Goal: Task Accomplishment & Management: Complete application form

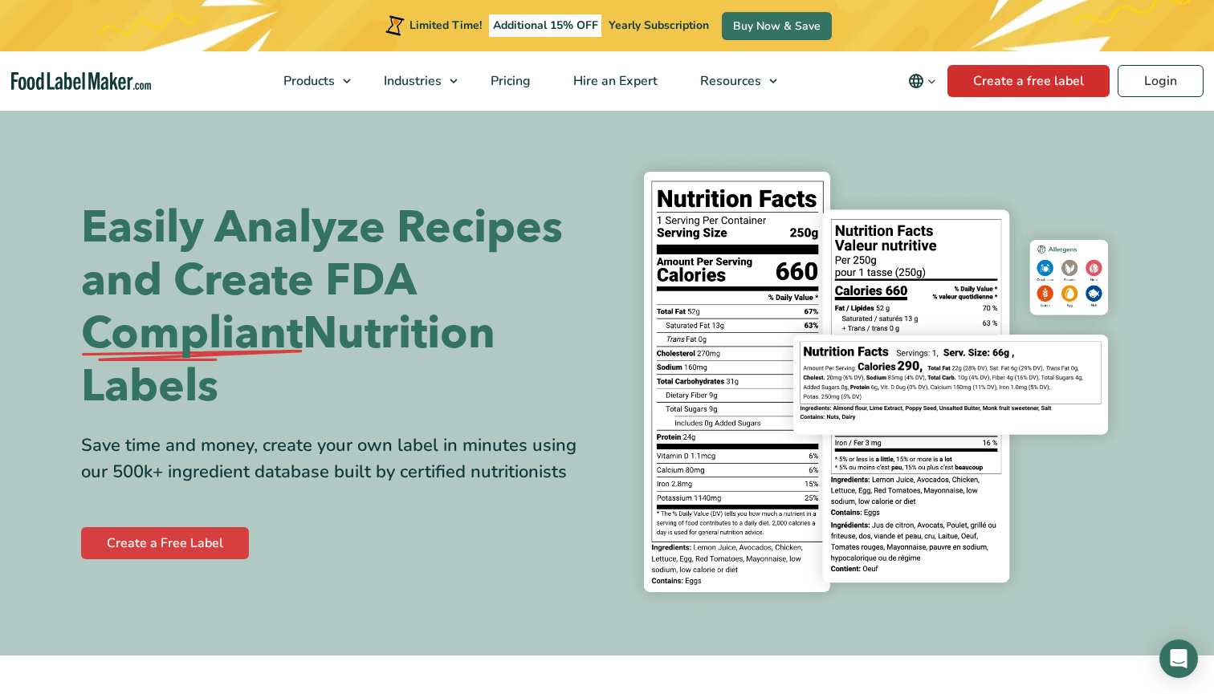
click at [982, 87] on link "Create a free label" at bounding box center [1028, 81] width 162 height 32
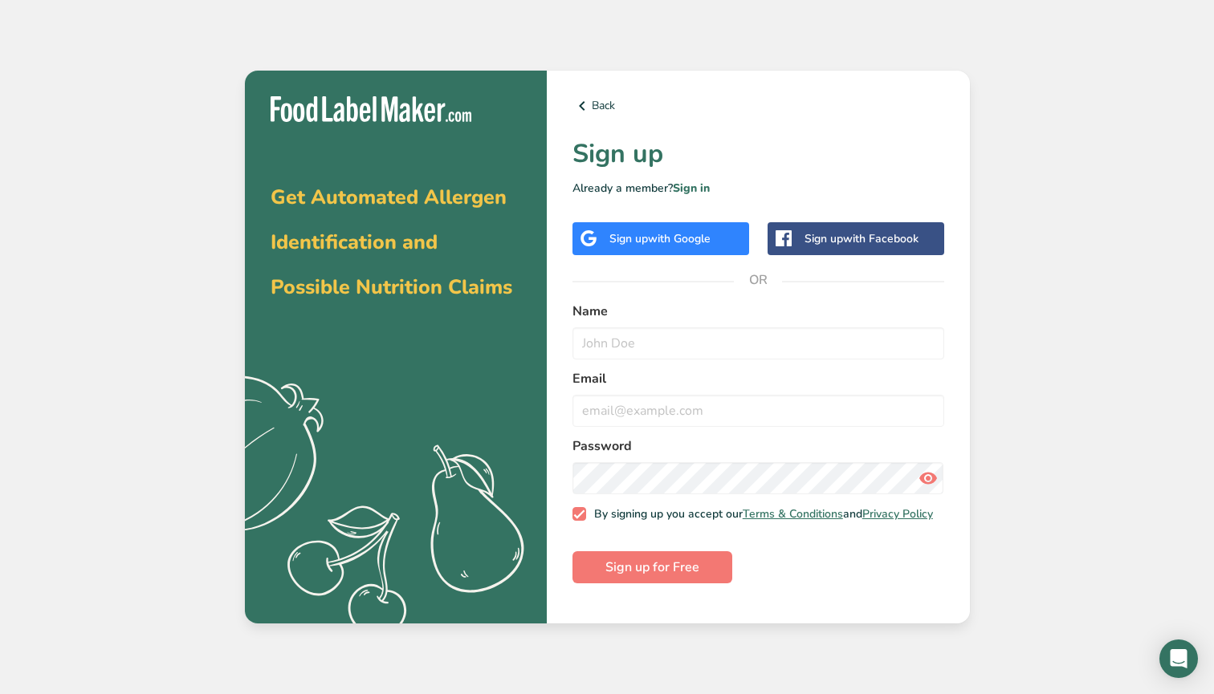
click at [664, 234] on span "with Google" at bounding box center [679, 238] width 63 height 15
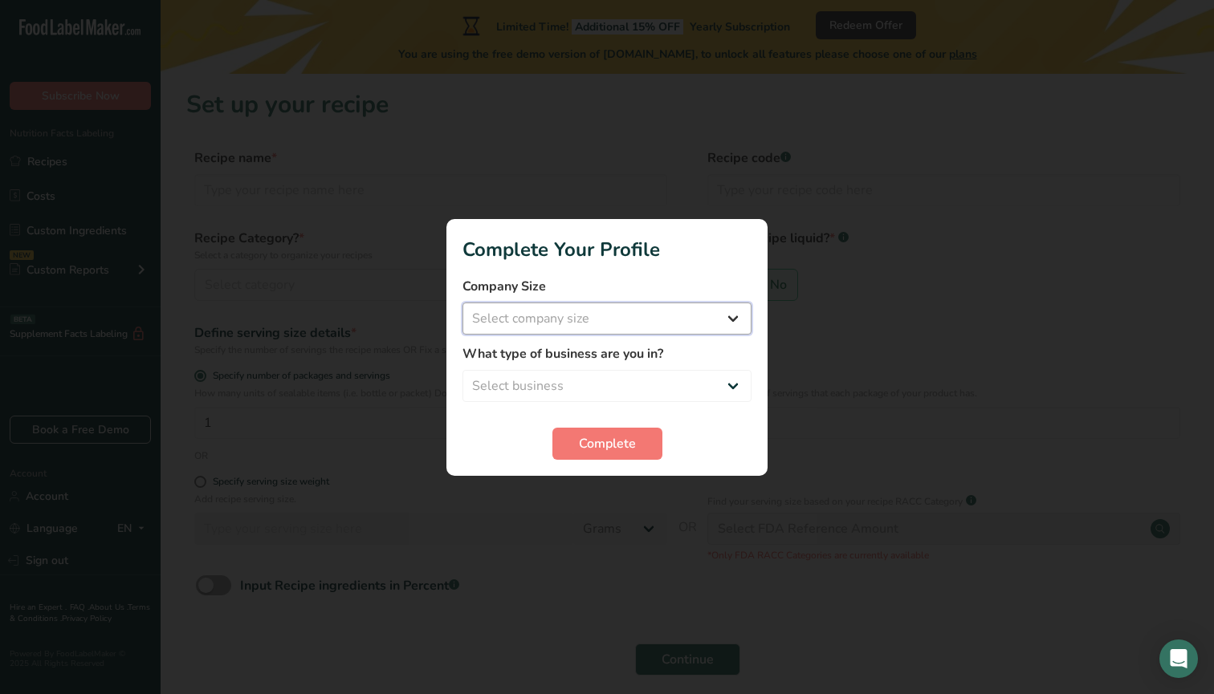
select select "1"
select select "8"
click at [585, 448] on span "Complete" at bounding box center [607, 443] width 57 height 19
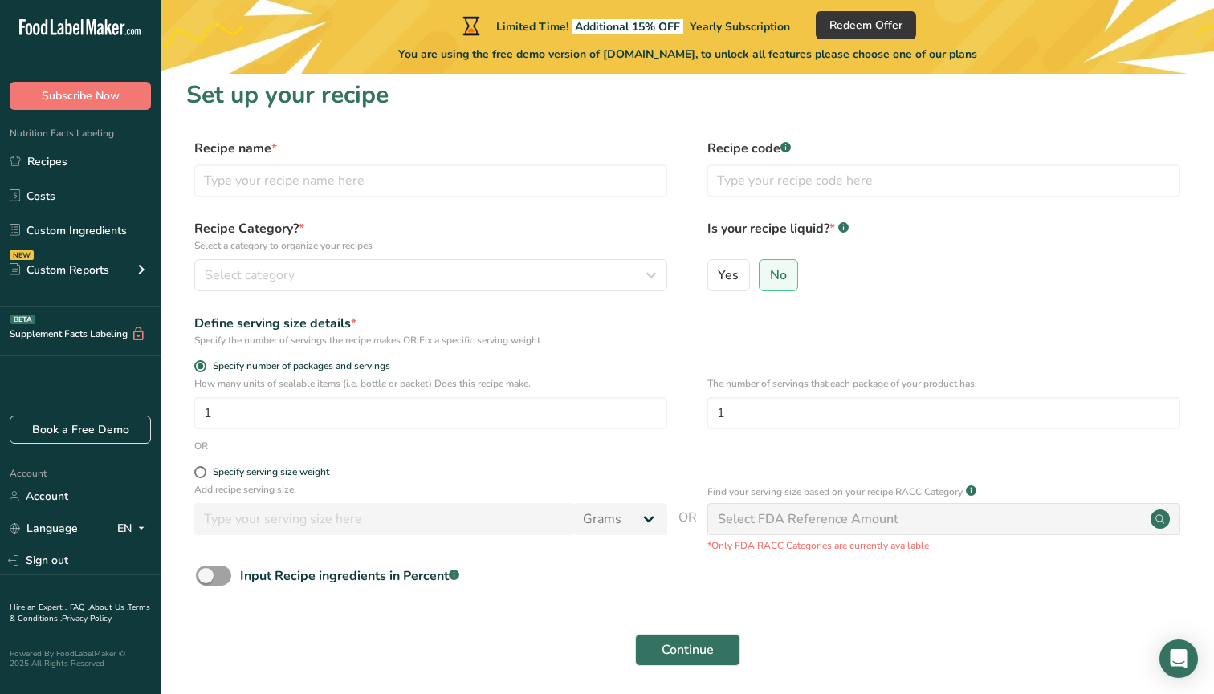
scroll to position [12, 0]
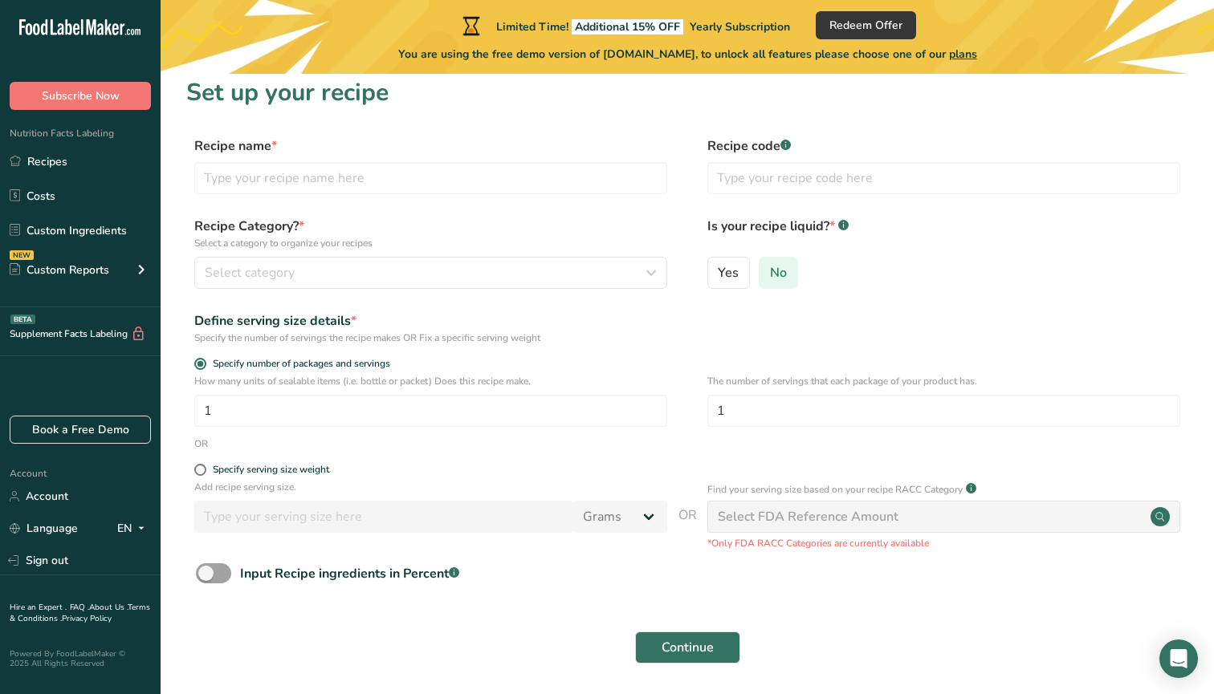
click at [775, 279] on span "No" at bounding box center [778, 273] width 17 height 16
click at [770, 278] on input "No" at bounding box center [764, 272] width 10 height 10
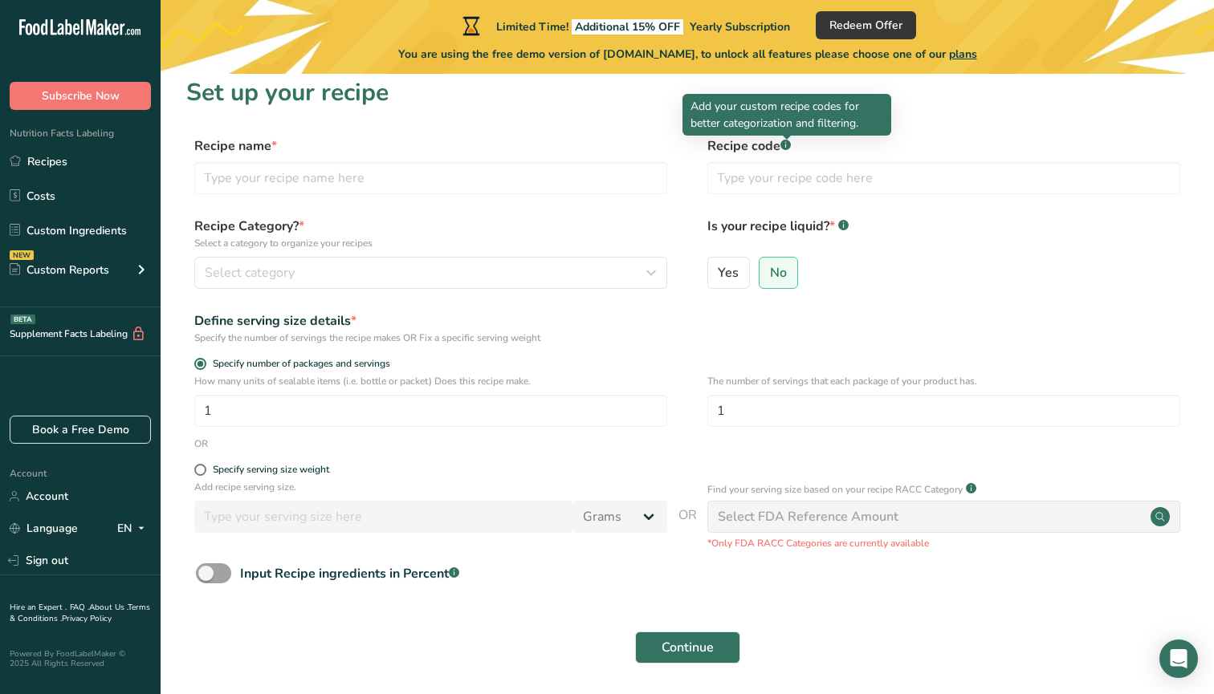
click at [784, 146] on rect at bounding box center [785, 145] width 10 height 10
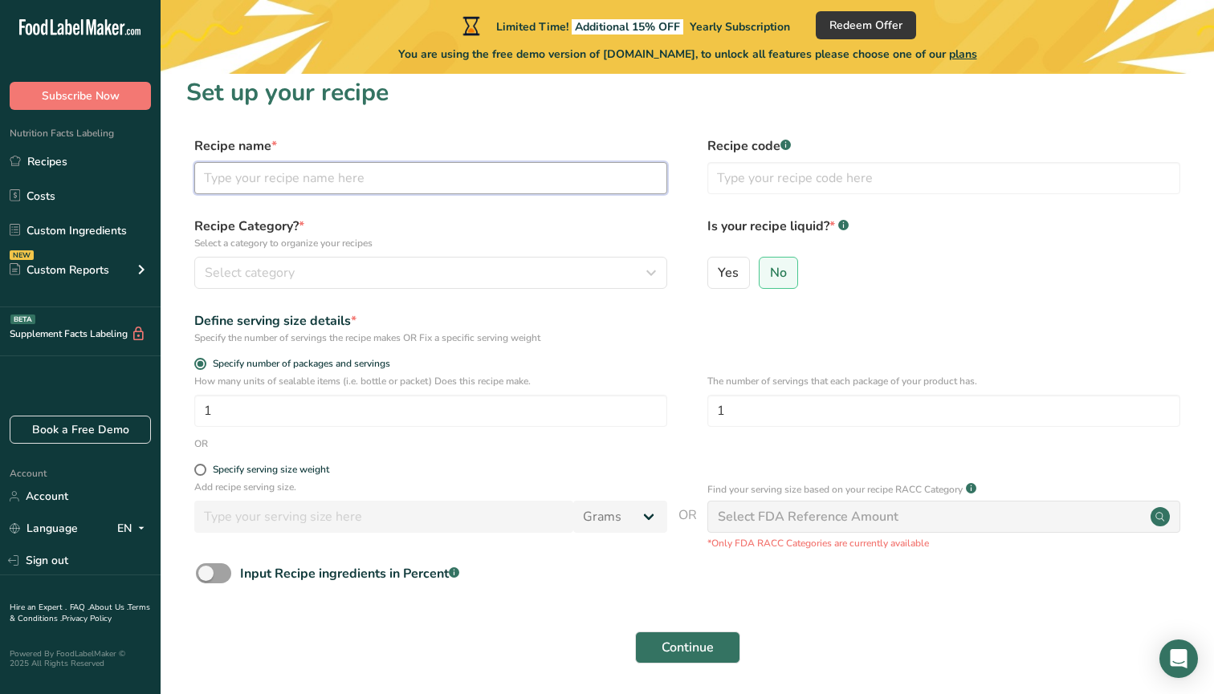
click at [340, 185] on input "text" at bounding box center [430, 178] width 473 height 32
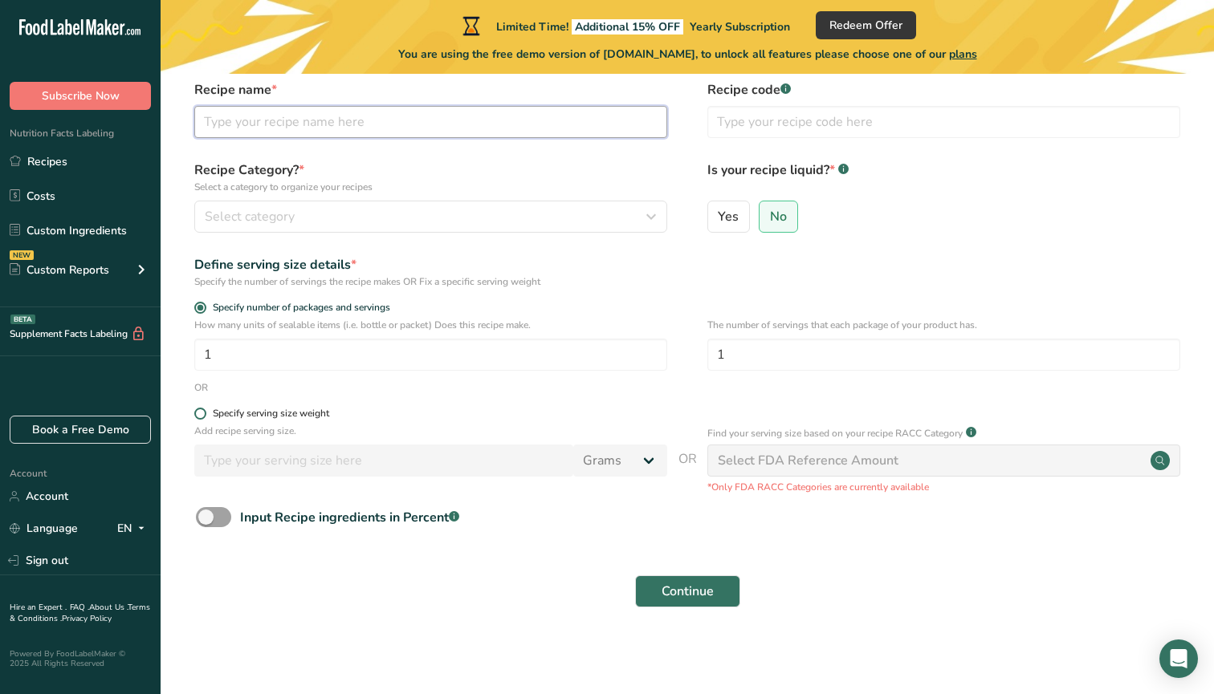
scroll to position [67, 0]
type input "All Purpose BBQ Rub"
click at [323, 208] on div "Select category" at bounding box center [426, 217] width 442 height 19
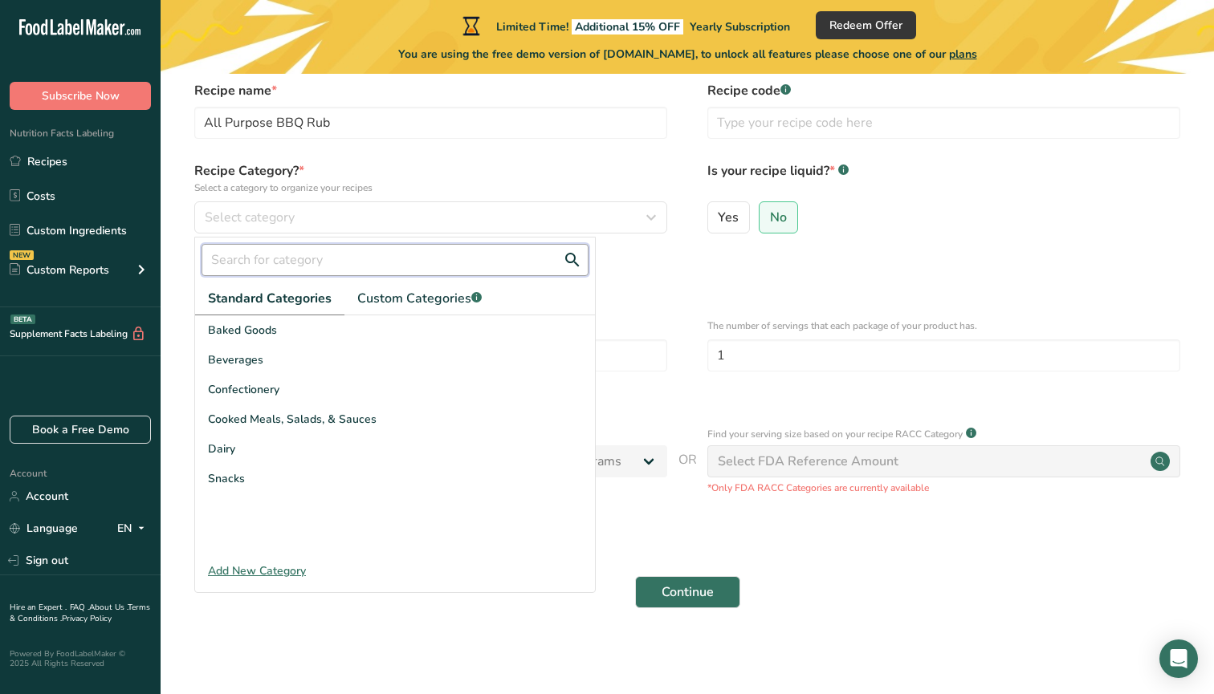
click at [368, 266] on input "text" at bounding box center [394, 260] width 387 height 32
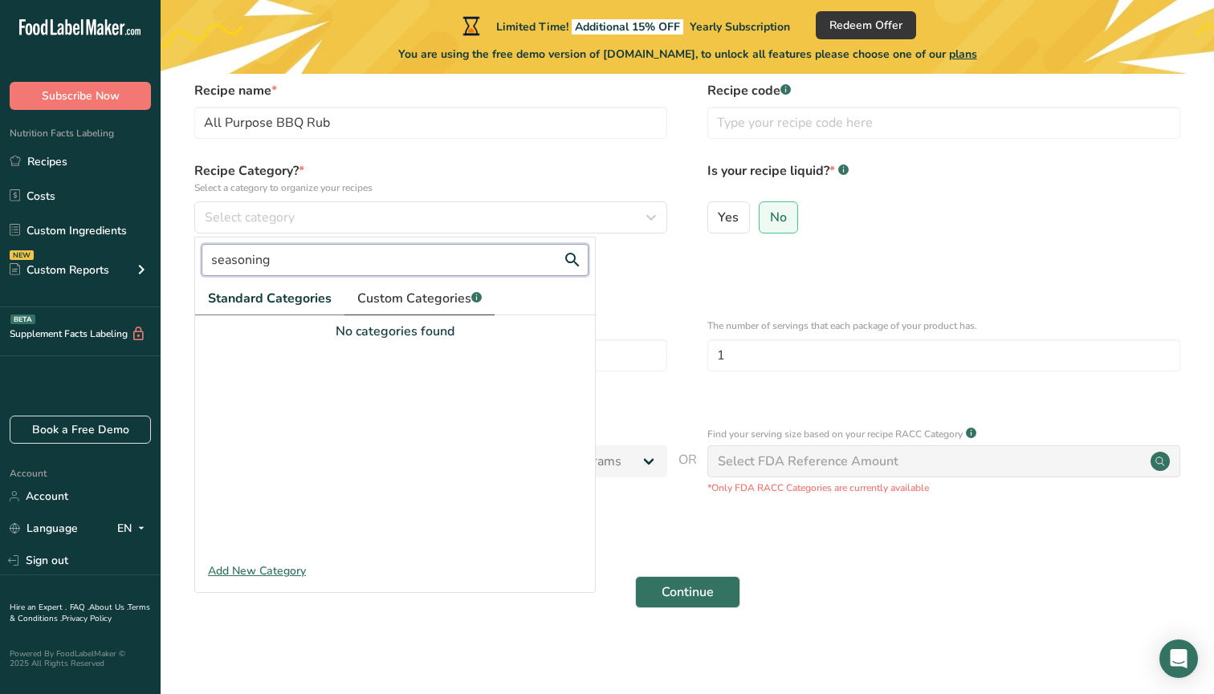
type input "seasoning"
click at [417, 299] on span "Custom Categories .a-a{fill:#347362;}.b-a{fill:#fff;}" at bounding box center [419, 298] width 124 height 19
click at [262, 568] on div "Add New Category" at bounding box center [395, 571] width 400 height 17
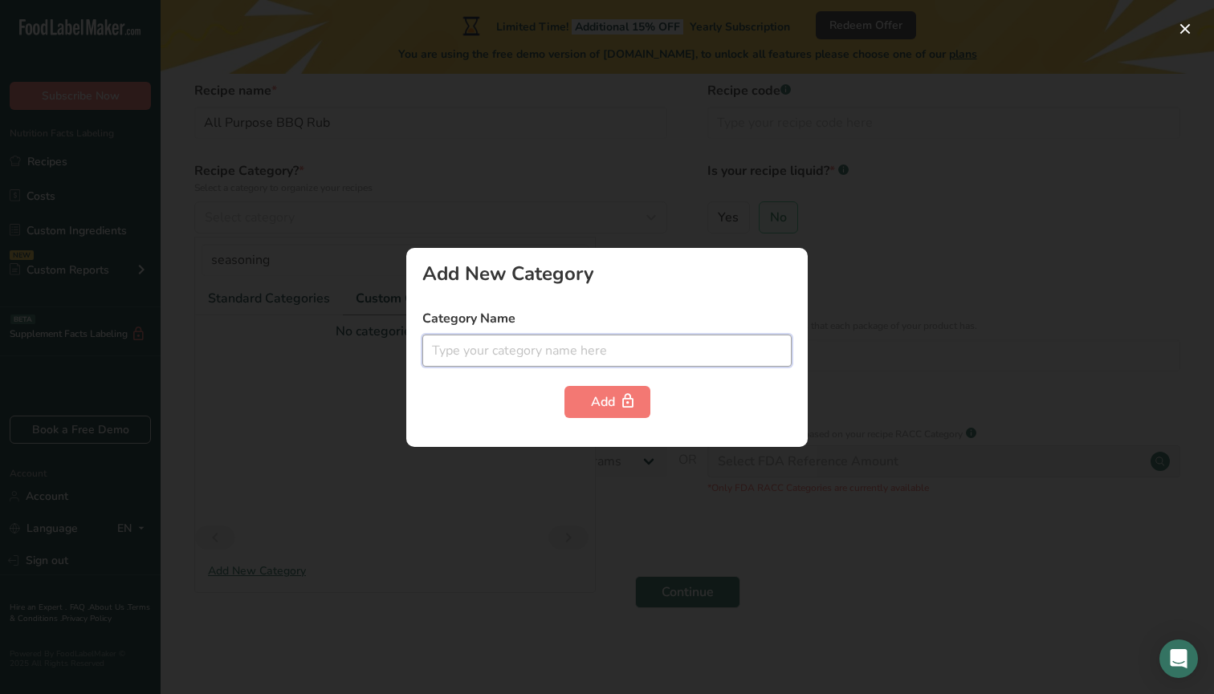
click at [456, 341] on input "text" at bounding box center [606, 351] width 369 height 32
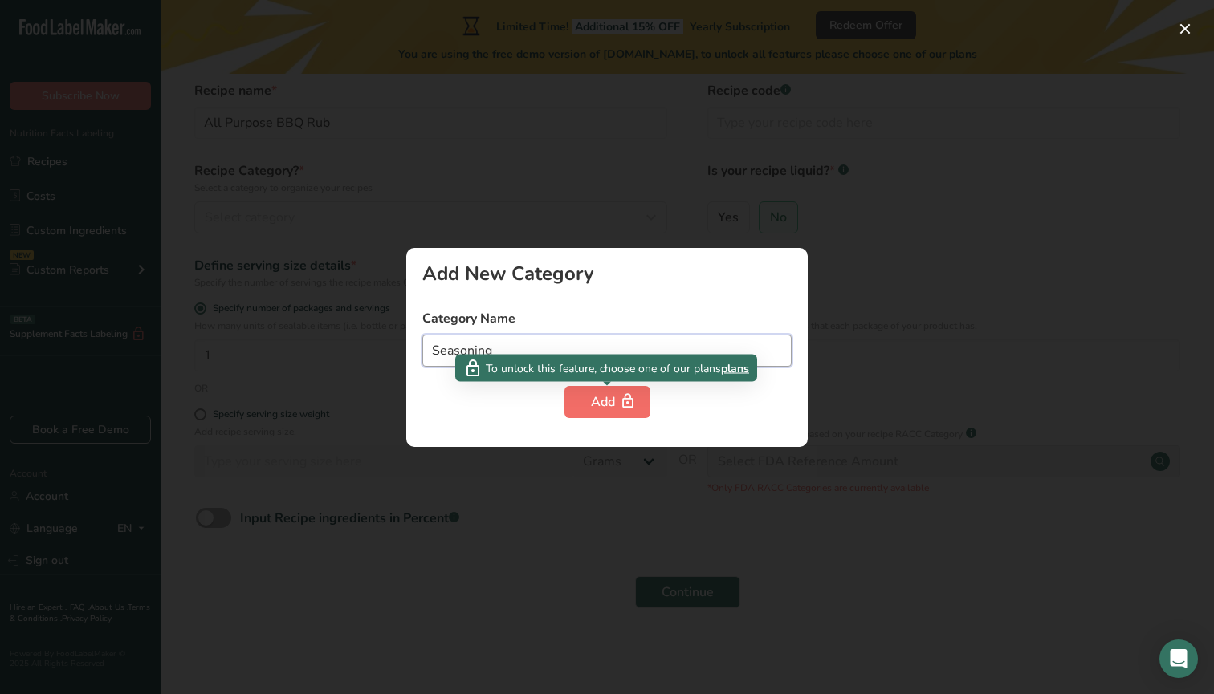
type input "Seasoning"
click at [601, 406] on div "Add" at bounding box center [607, 401] width 33 height 19
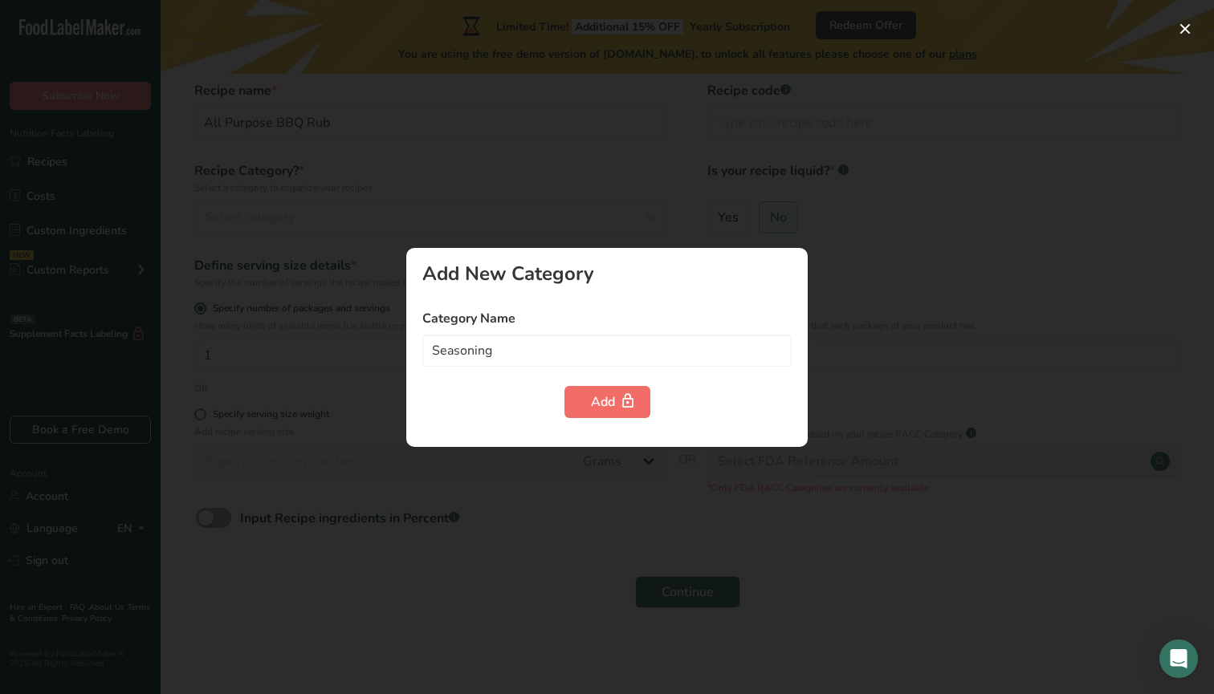
click at [602, 402] on div "Add" at bounding box center [607, 401] width 33 height 19
click at [544, 612] on div at bounding box center [607, 347] width 1214 height 694
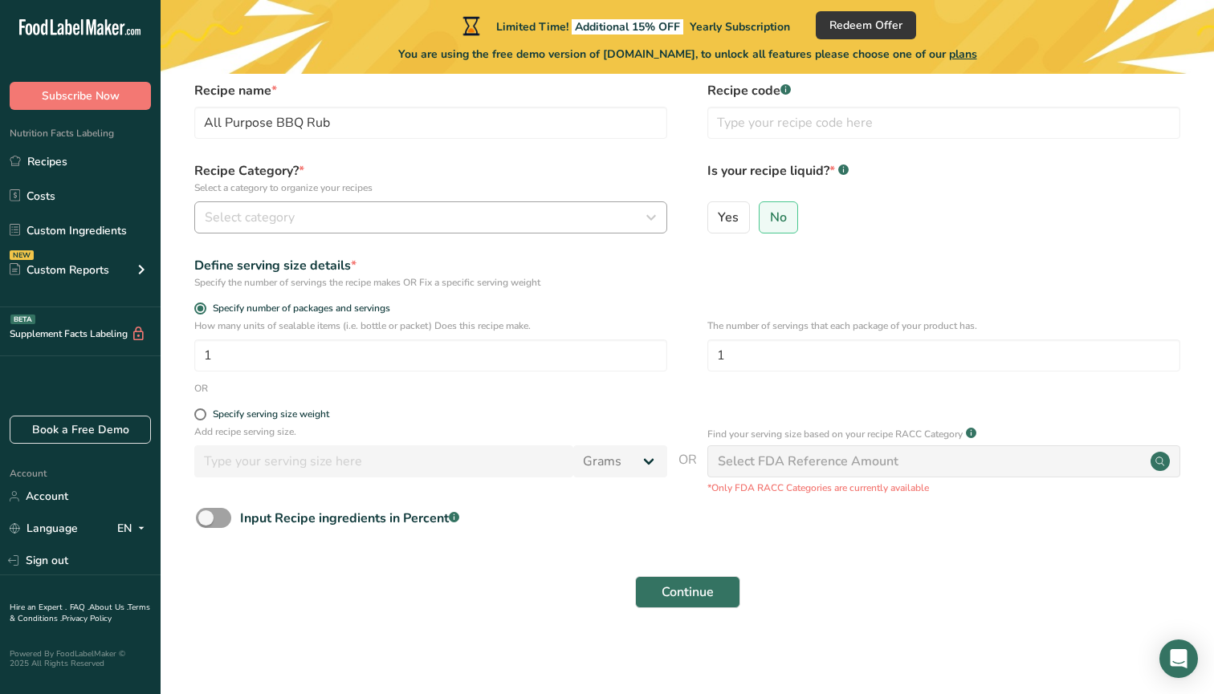
click at [634, 222] on div "Select category" at bounding box center [426, 217] width 442 height 19
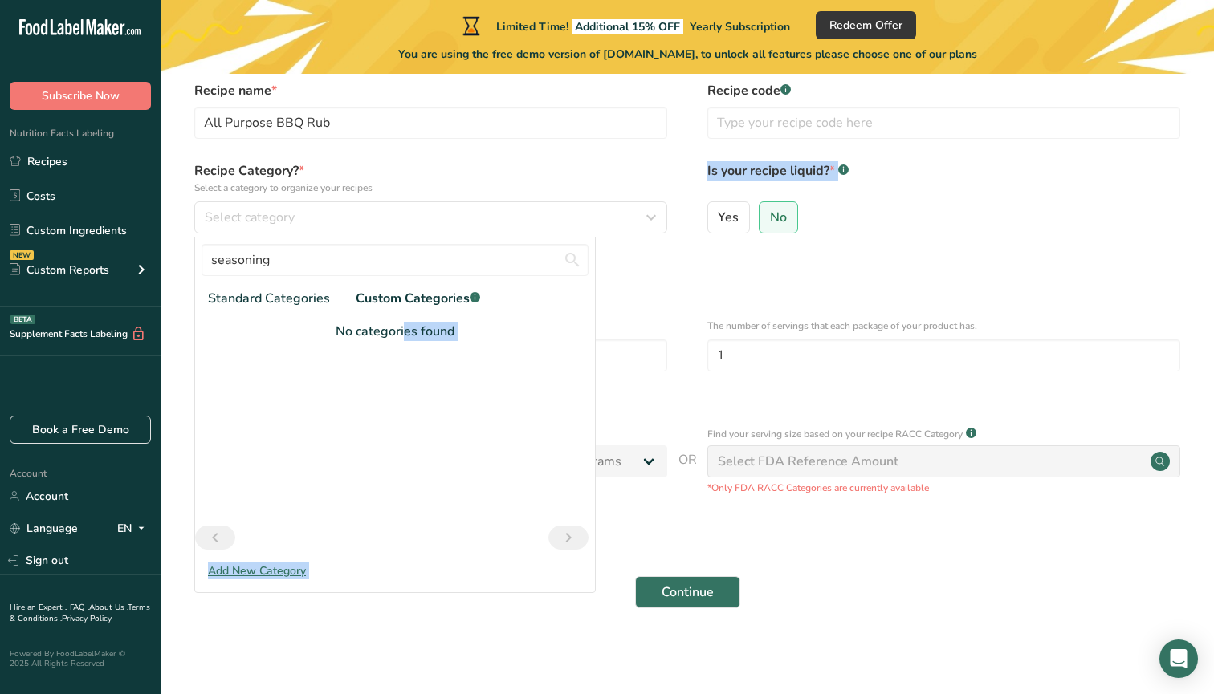
drag, startPoint x: 639, startPoint y: 311, endPoint x: 449, endPoint y: 295, distance: 190.9
click at [527, 296] on form "Recipe name * All Purpose BBQ Rub Recipe code .a-a{fill:#347362;}.b-a{fill:#fff…" at bounding box center [687, 349] width 1002 height 537
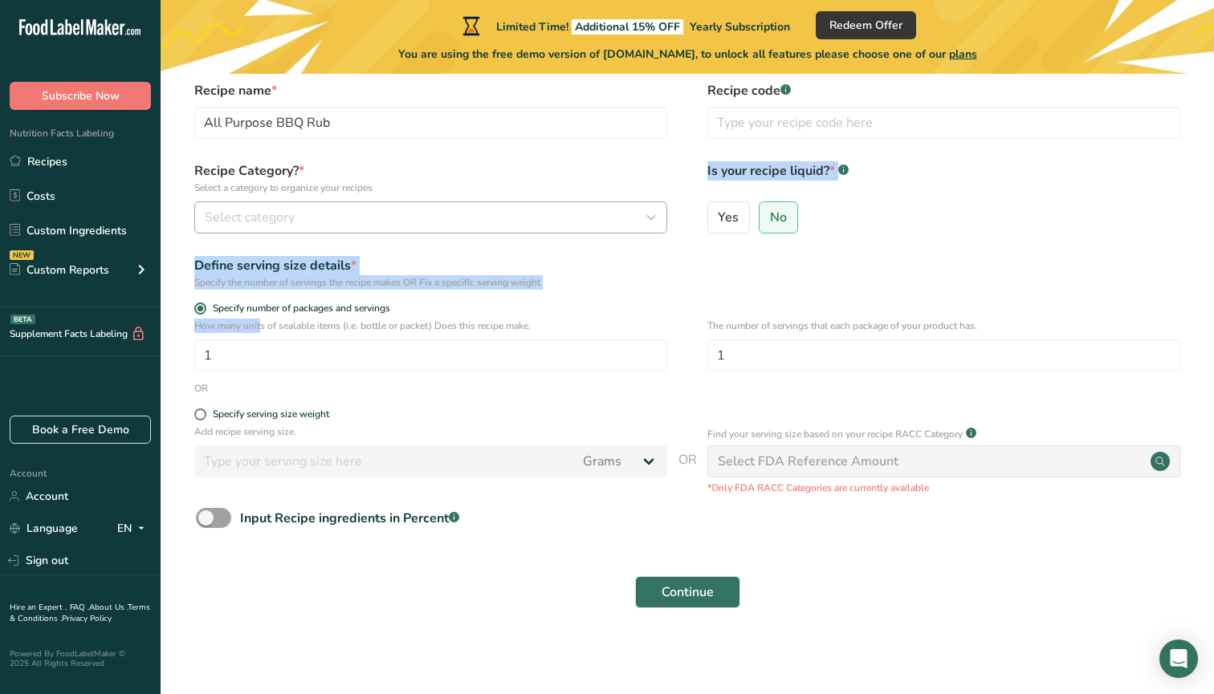
click at [452, 228] on button "Select category" at bounding box center [430, 217] width 473 height 32
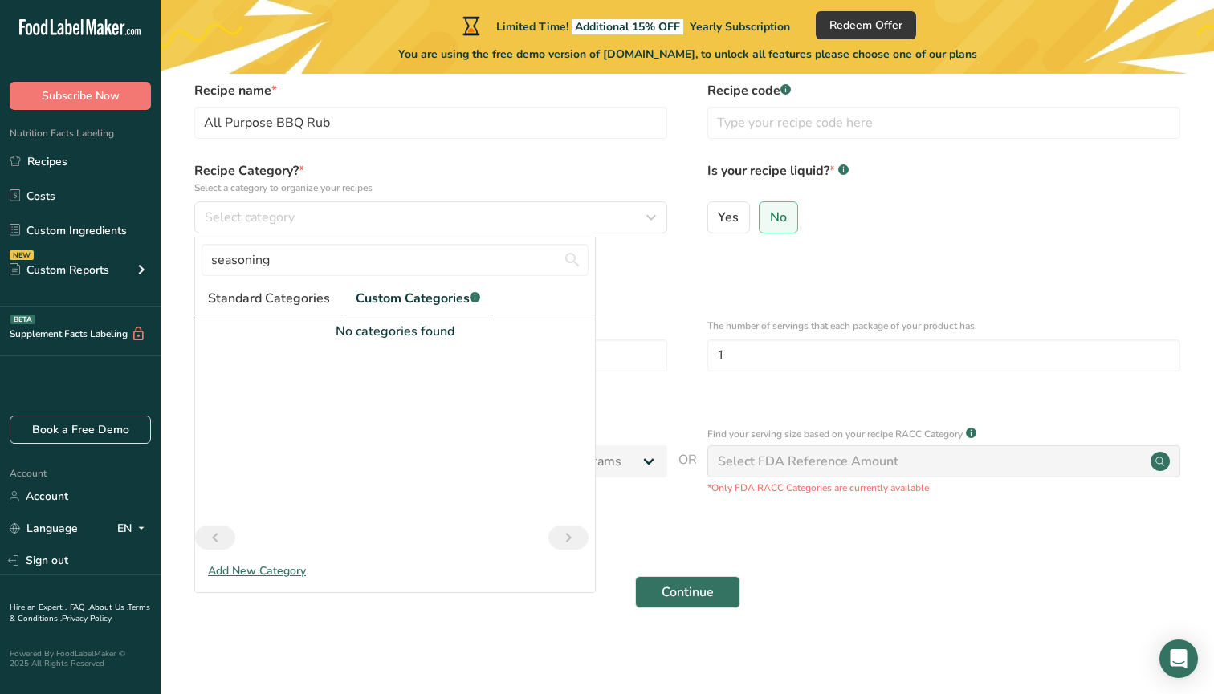
click at [236, 299] on span "Standard Categories" at bounding box center [269, 298] width 122 height 19
click at [247, 309] on link "Standard Categories" at bounding box center [269, 299] width 149 height 33
click at [504, 262] on input "seasoning" at bounding box center [394, 260] width 387 height 32
type input "s"
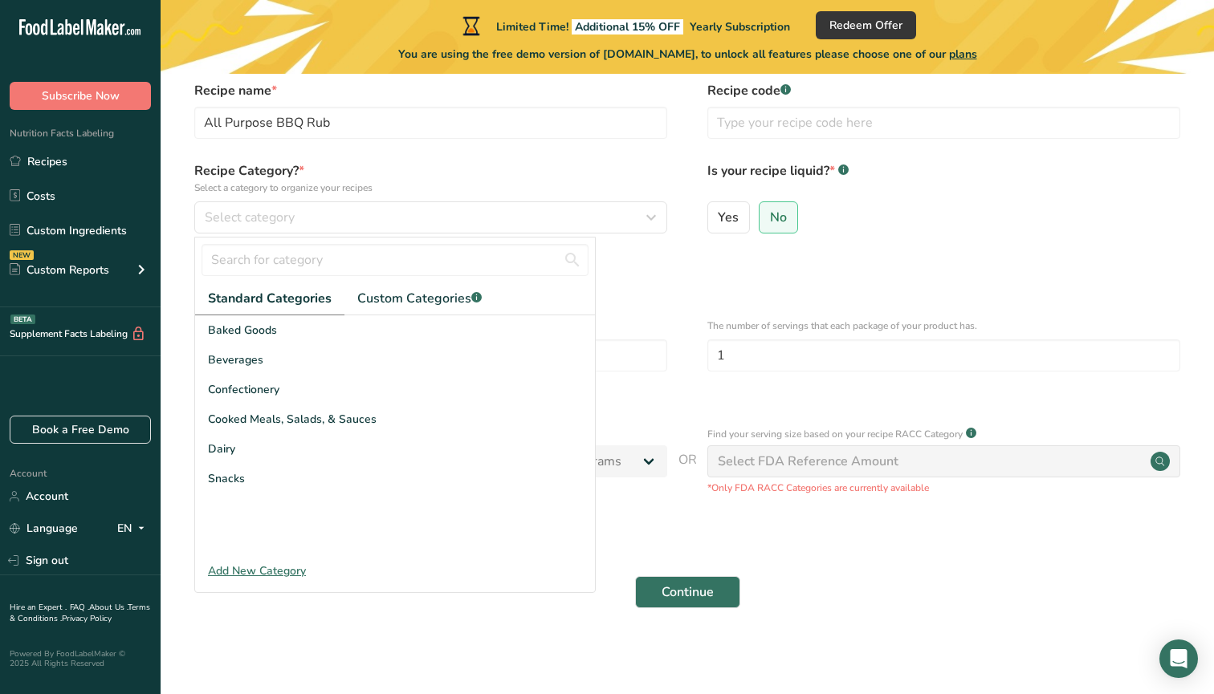
click at [644, 397] on form "Recipe name * All Purpose BBQ Rub Recipe code .a-a{fill:#347362;}.b-a{fill:#fff…" at bounding box center [687, 349] width 1002 height 537
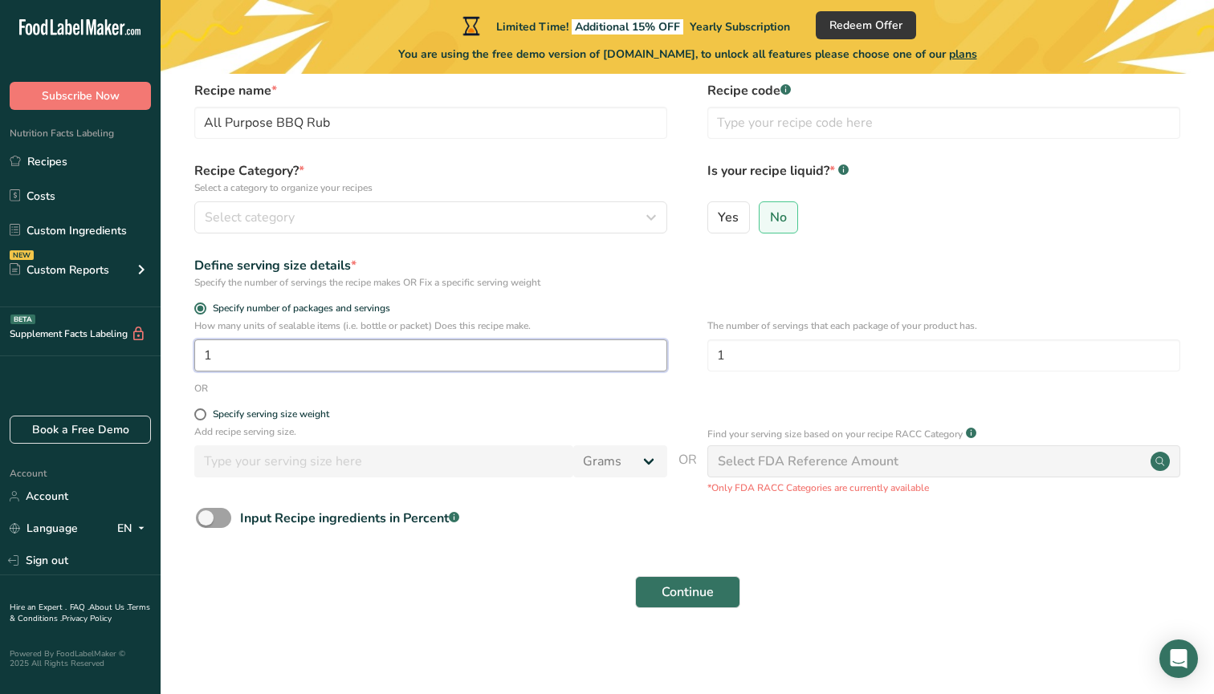
click at [326, 367] on input "1" at bounding box center [430, 356] width 473 height 32
type input "35"
click at [399, 419] on label "Specify serving size weight" at bounding box center [430, 415] width 473 height 12
click at [205, 419] on input "Specify serving size weight" at bounding box center [199, 414] width 10 height 10
radio input "true"
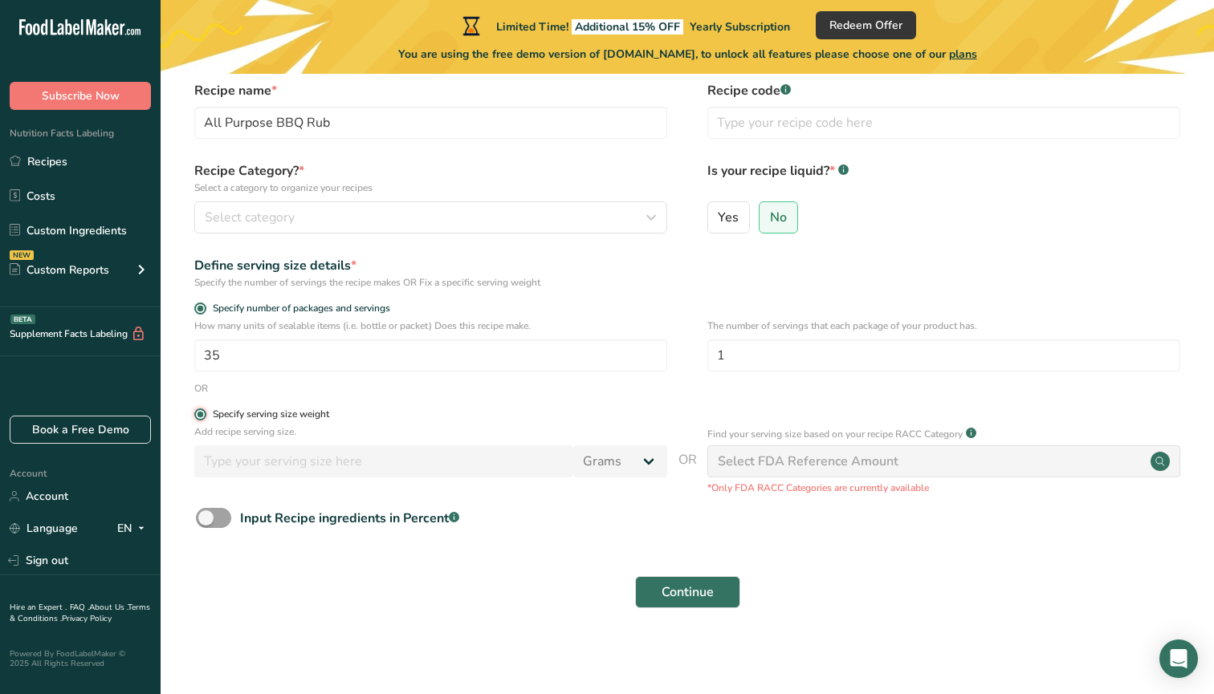
radio input "false"
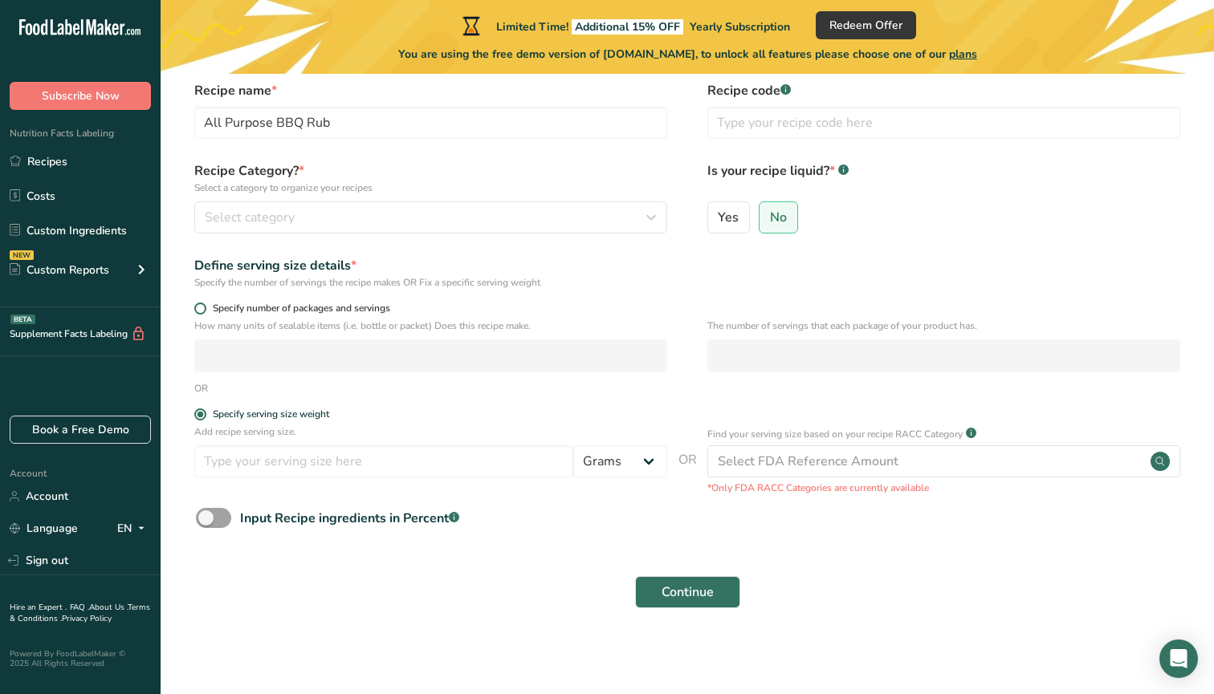
click at [199, 308] on span at bounding box center [200, 309] width 12 height 12
click at [199, 308] on input "Specify number of packages and servings" at bounding box center [199, 308] width 10 height 10
radio input "true"
radio input "false"
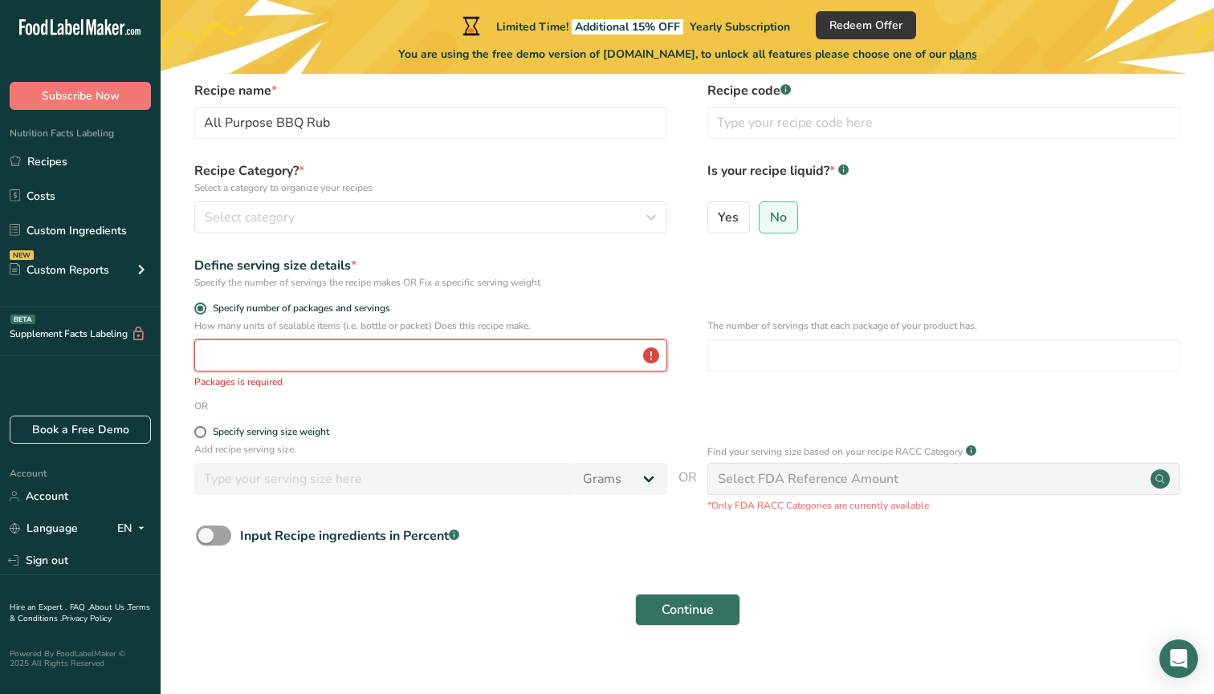
click at [291, 351] on input "number" at bounding box center [430, 356] width 473 height 32
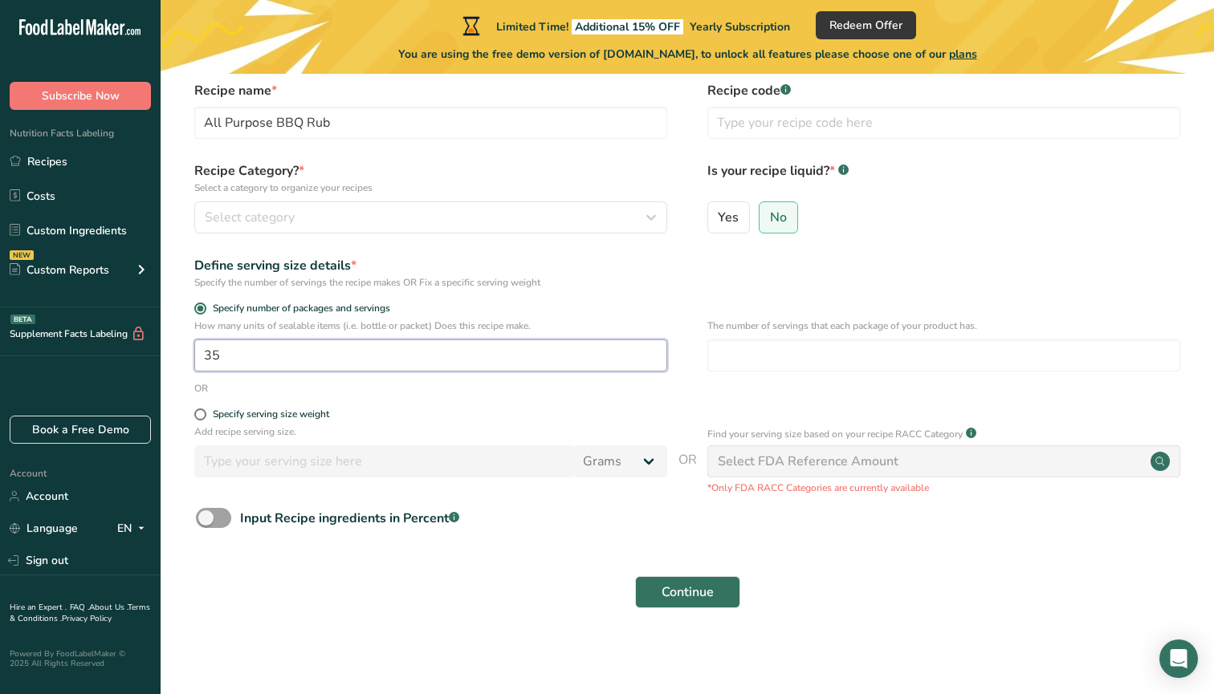
type input "35"
click at [392, 421] on div "Specify serving size weight" at bounding box center [430, 417] width 473 height 16
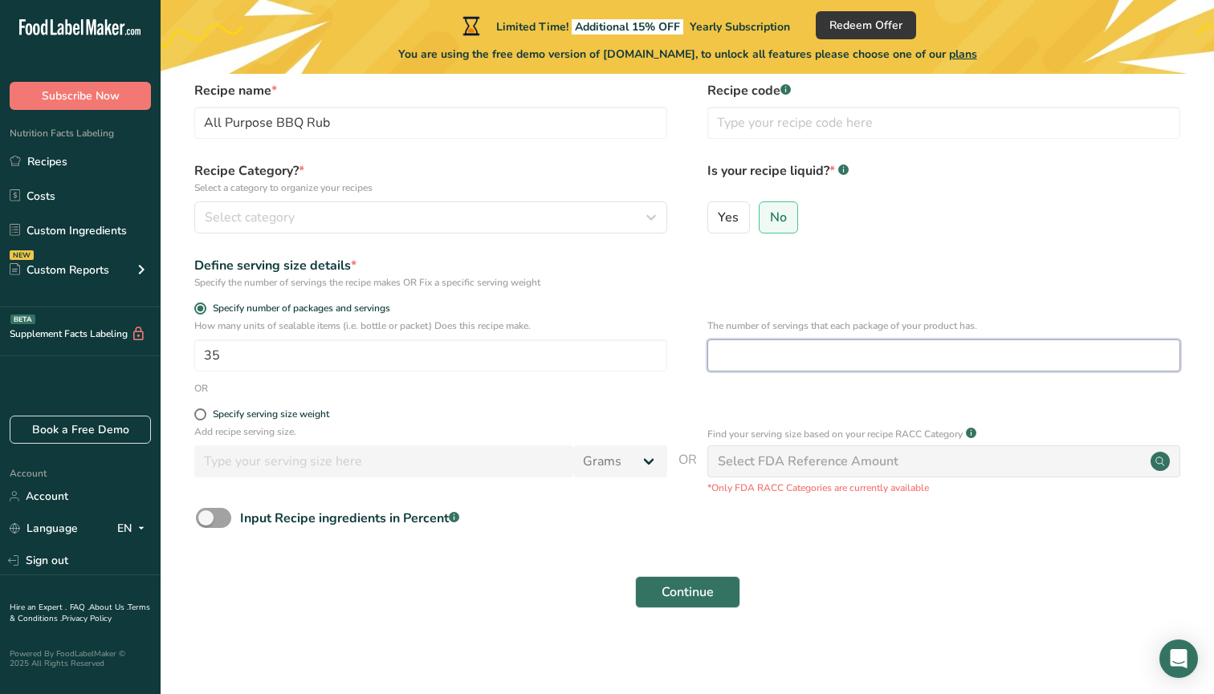
click at [793, 359] on input "number" at bounding box center [943, 356] width 473 height 32
type input "3"
click at [704, 588] on span "Continue" at bounding box center [687, 592] width 52 height 19
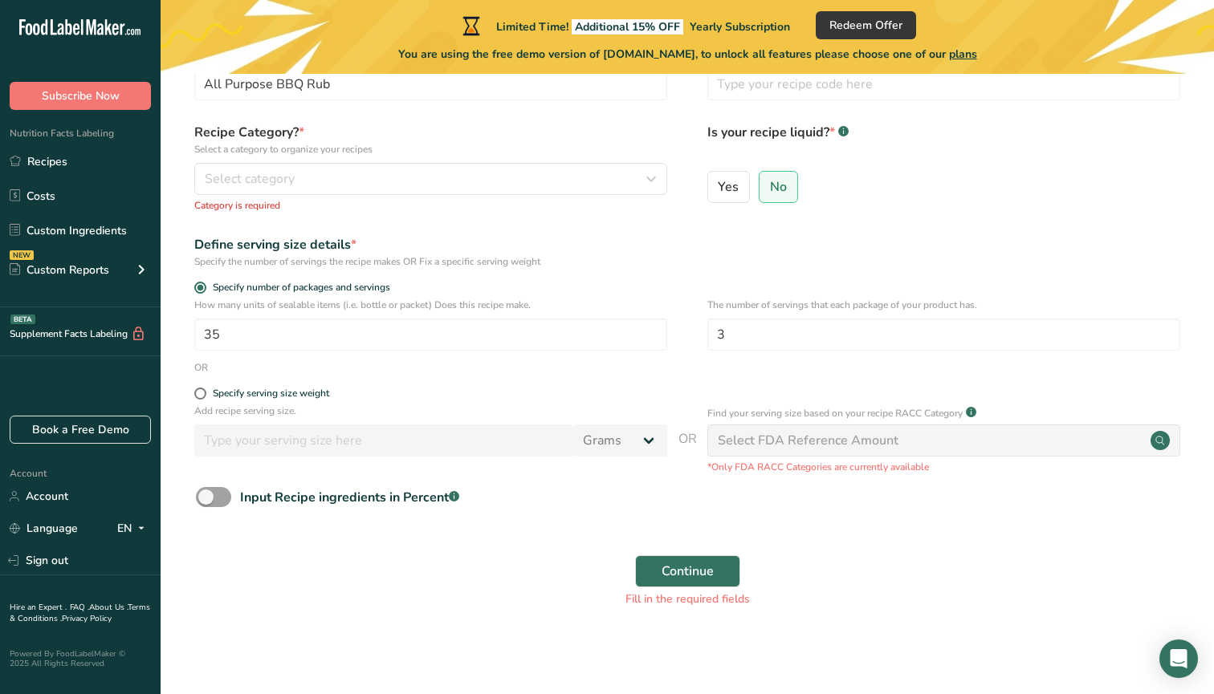
scroll to position [105, 0]
click at [770, 446] on div "Select FDA Reference Amount" at bounding box center [808, 441] width 181 height 19
click at [229, 498] on span at bounding box center [213, 498] width 35 height 20
click at [206, 498] on input "Input Recipe ingredients in Percent .a-a{fill:#347362;}.b-a{fill:#fff;}" at bounding box center [201, 498] width 10 height 10
checkbox input "true"
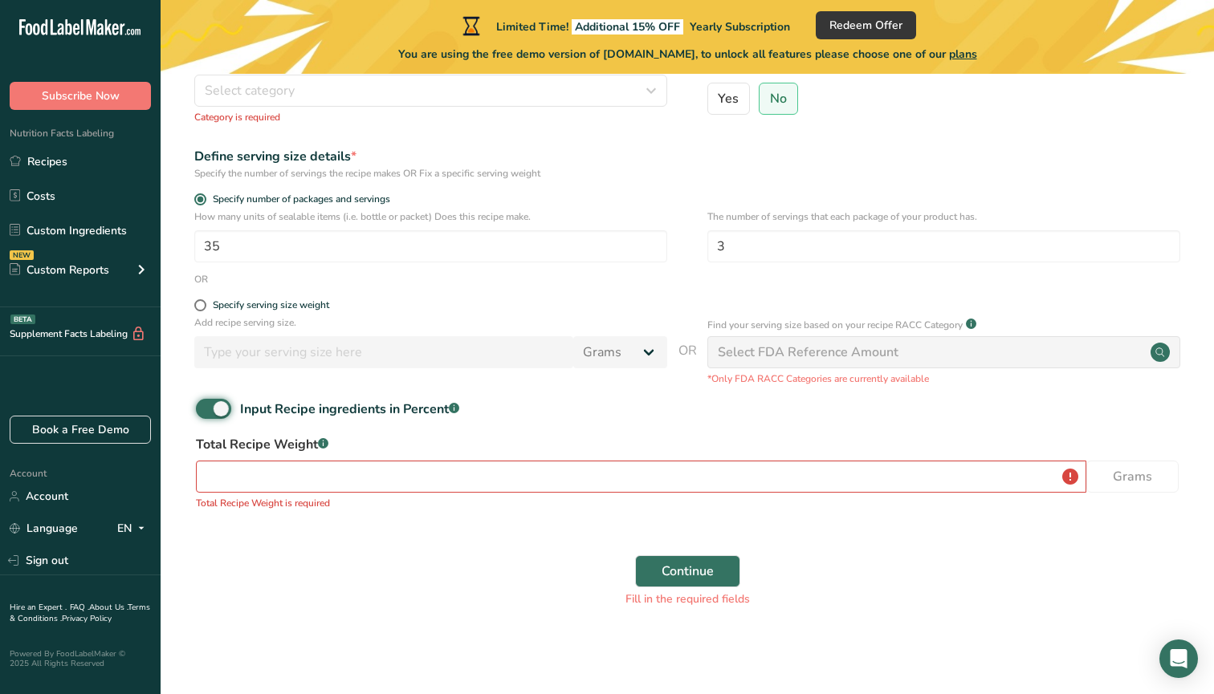
scroll to position [193, 0]
click at [1074, 485] on input "number" at bounding box center [641, 478] width 890 height 32
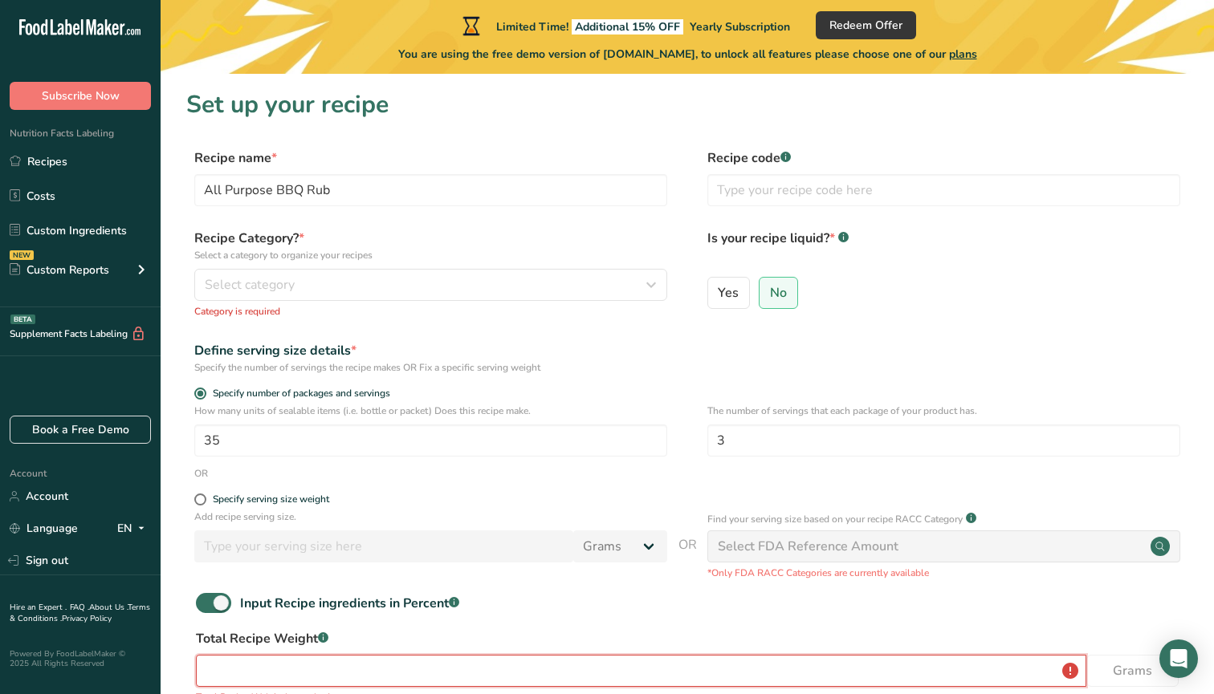
scroll to position [0, 0]
